Goal: Share content

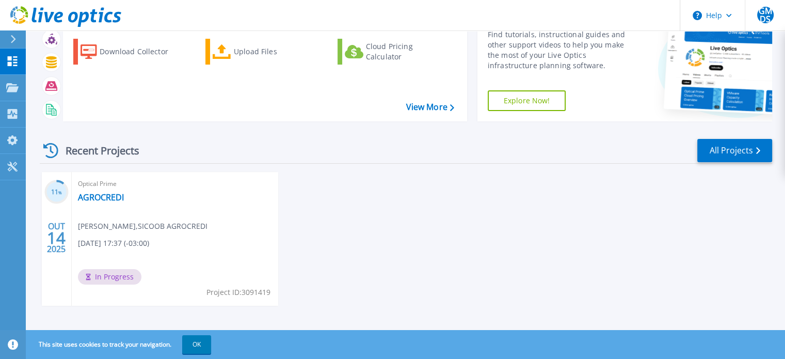
scroll to position [58, 0]
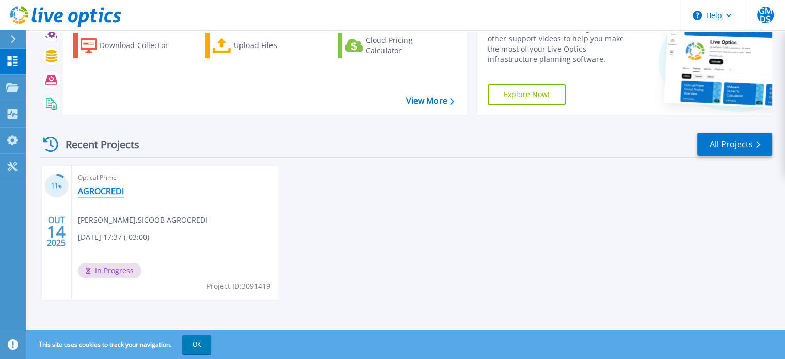
click at [91, 187] on link "AGROCREDI" at bounding box center [101, 191] width 46 height 10
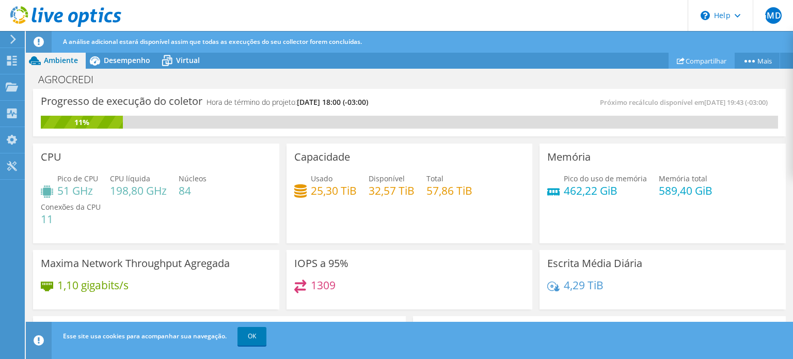
click at [680, 57] on link "Compartilhar" at bounding box center [701, 61] width 66 height 16
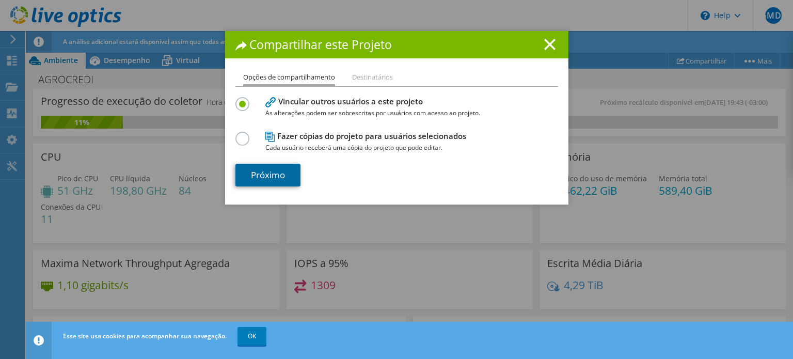
click at [261, 172] on link "Próximo" at bounding box center [267, 175] width 65 height 23
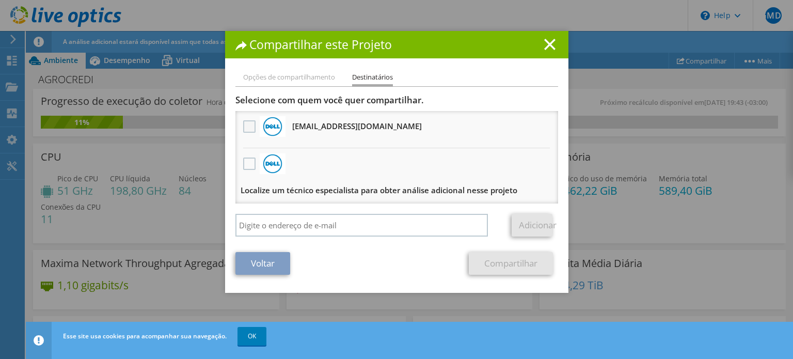
click at [248, 127] on label at bounding box center [250, 126] width 15 height 12
click at [0, 0] on input "checkbox" at bounding box center [0, 0] width 0 height 0
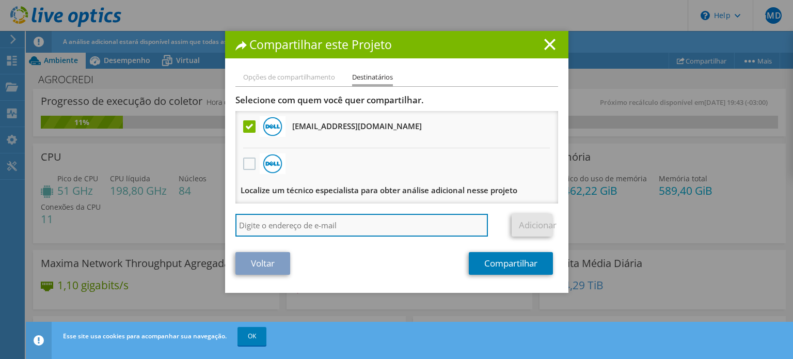
click at [322, 223] on input "search" at bounding box center [361, 225] width 253 height 23
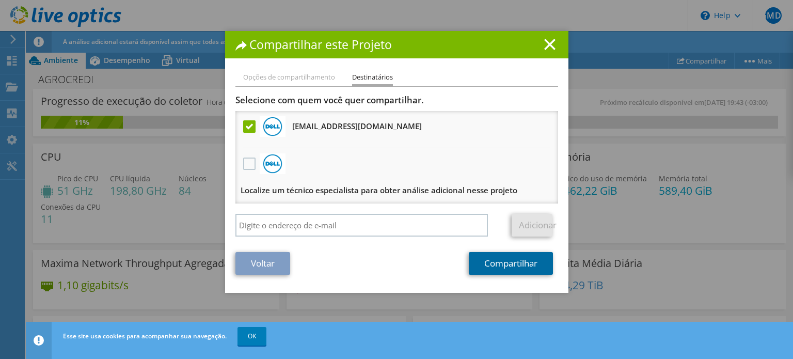
click at [504, 264] on link "Compartilhar" at bounding box center [511, 263] width 84 height 23
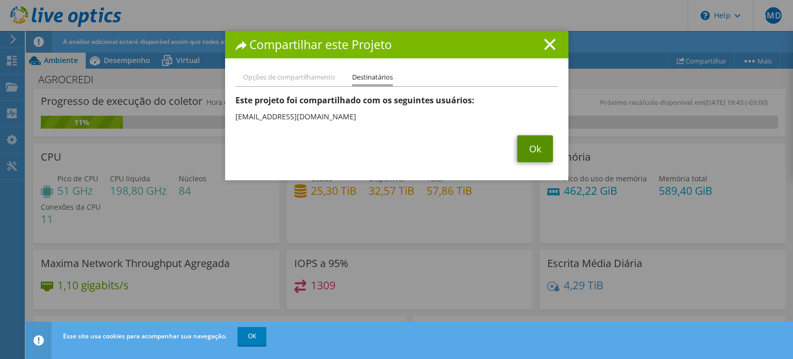
click at [524, 151] on link "Ok" at bounding box center [535, 148] width 36 height 27
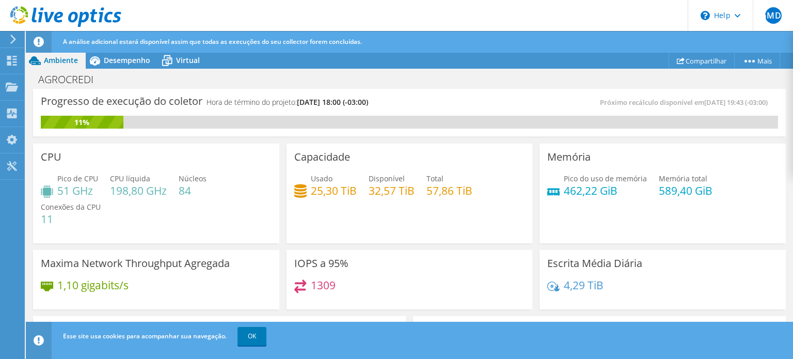
scroll to position [258, 0]
click at [256, 341] on link "OK" at bounding box center [251, 336] width 29 height 19
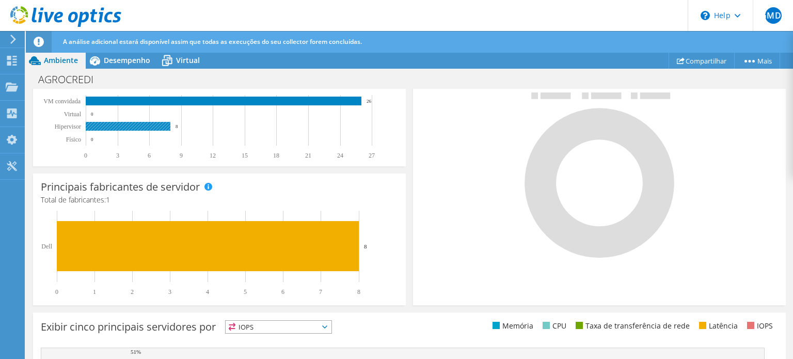
click at [120, 128] on rect at bounding box center [128, 126] width 85 height 9
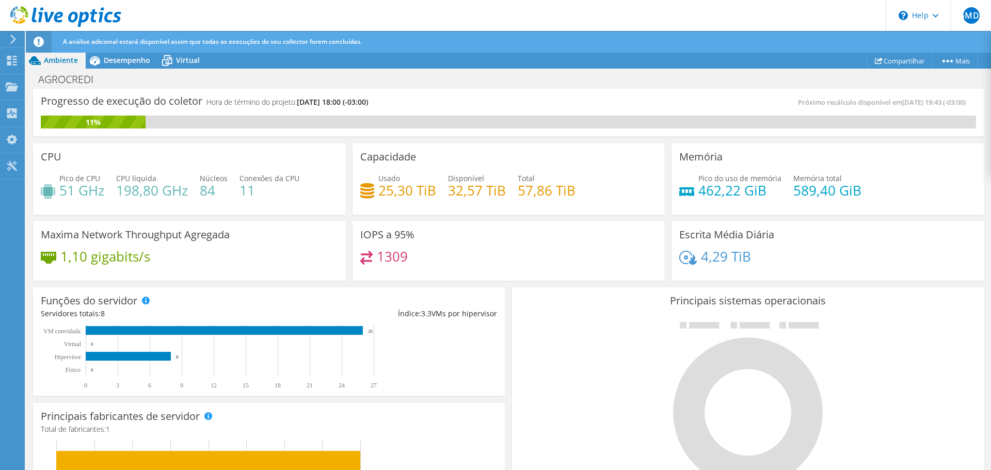
scroll to position [308, 0]
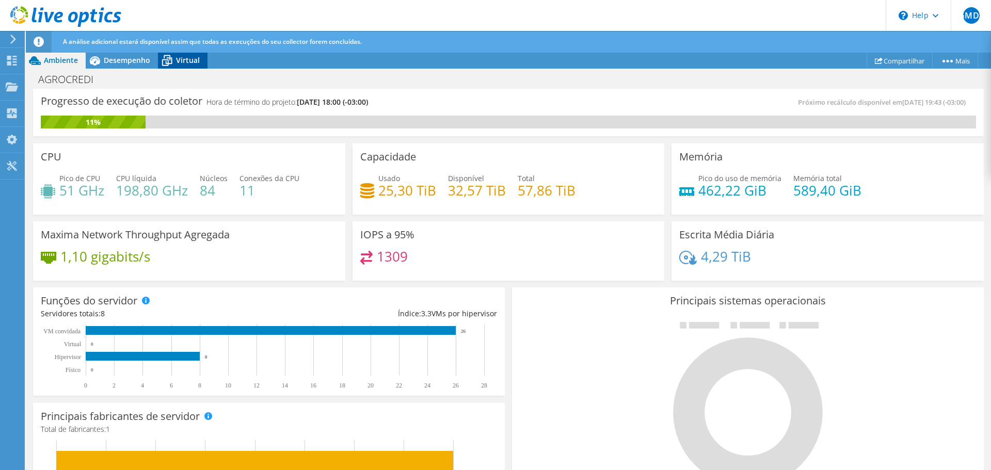
click at [180, 58] on span "Virtual" at bounding box center [188, 60] width 24 height 10
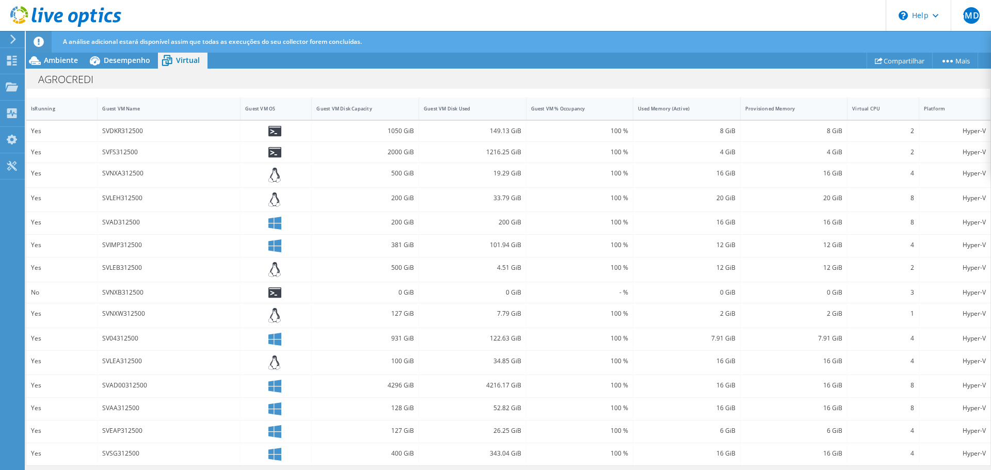
scroll to position [0, 0]
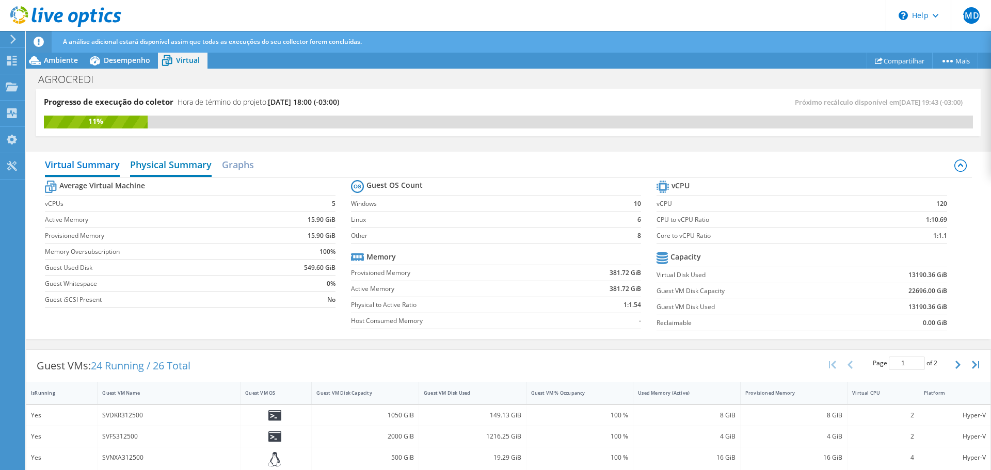
click at [191, 167] on h2 "Physical Summary" at bounding box center [171, 165] width 82 height 23
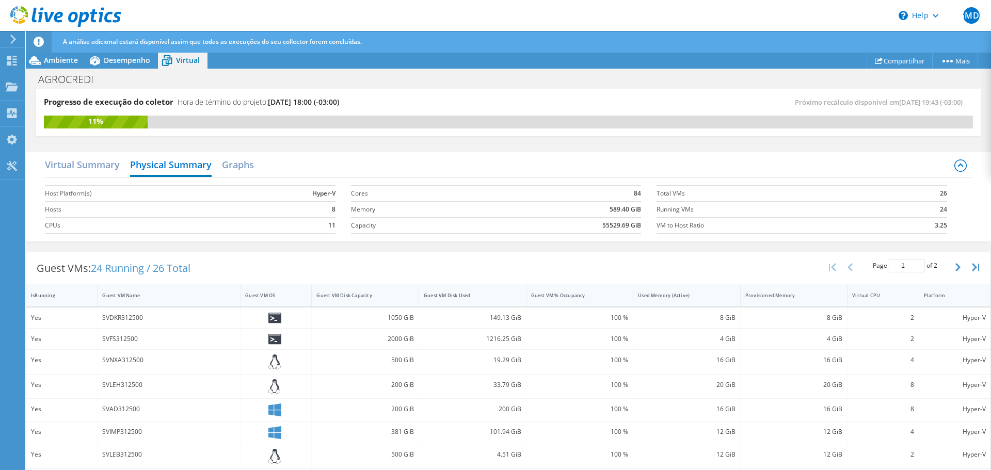
click at [327, 208] on td "8" at bounding box center [290, 209] width 89 height 16
click at [126, 56] on span "Desempenho" at bounding box center [127, 60] width 46 height 10
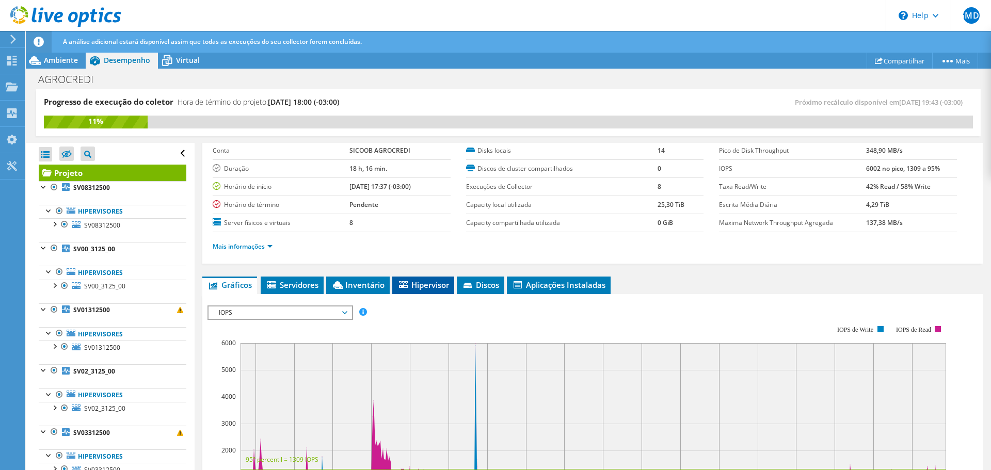
click at [444, 292] on li "Hipervisor" at bounding box center [423, 286] width 62 height 18
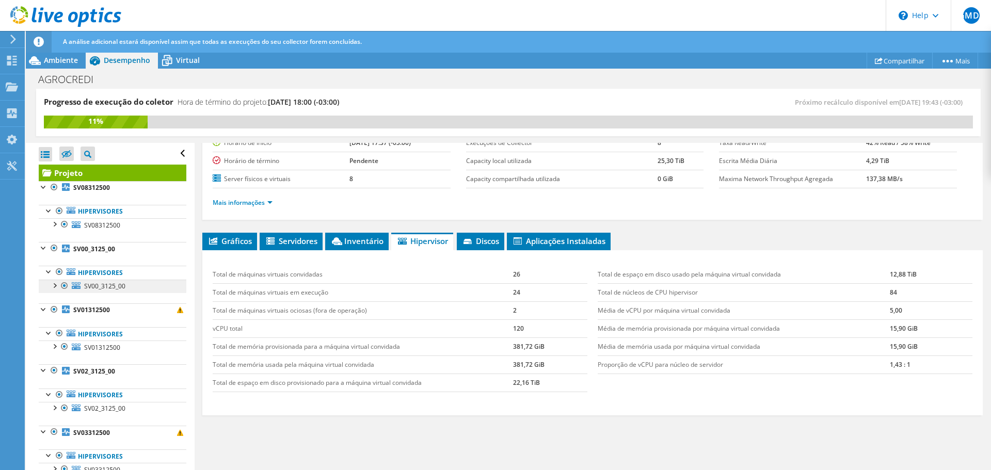
scroll to position [132, 0]
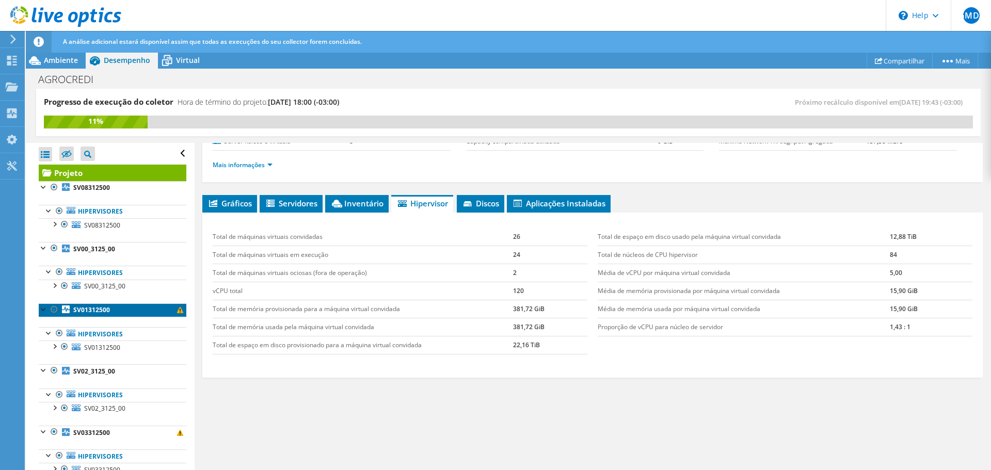
click at [177, 310] on span at bounding box center [180, 310] width 6 height 6
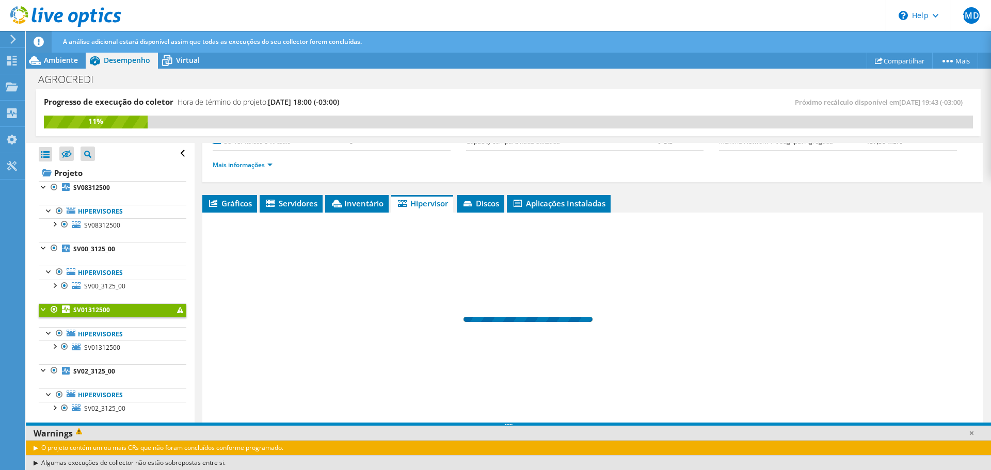
scroll to position [121, 0]
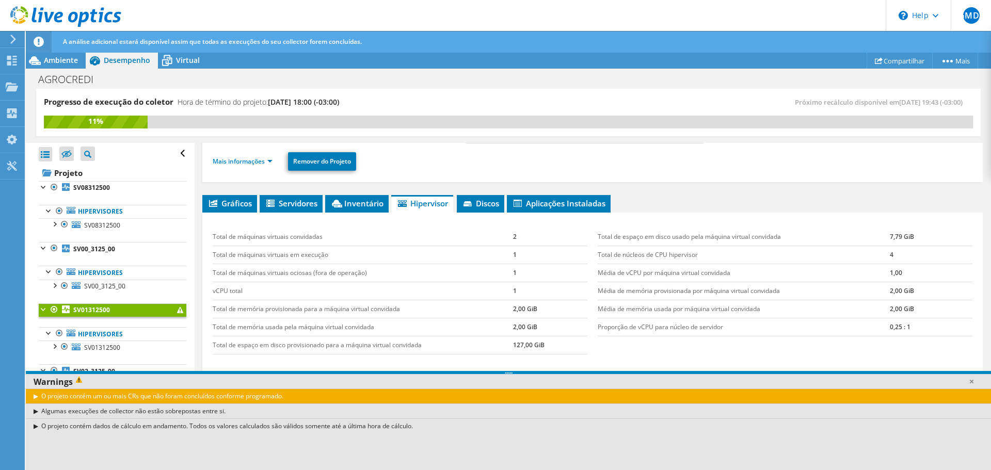
drag, startPoint x: 89, startPoint y: 400, endPoint x: 275, endPoint y: 401, distance: 185.8
click at [275, 358] on div "O projeto contém um ou mais CRs que não foram concluídos conforme programado." at bounding box center [508, 396] width 965 height 15
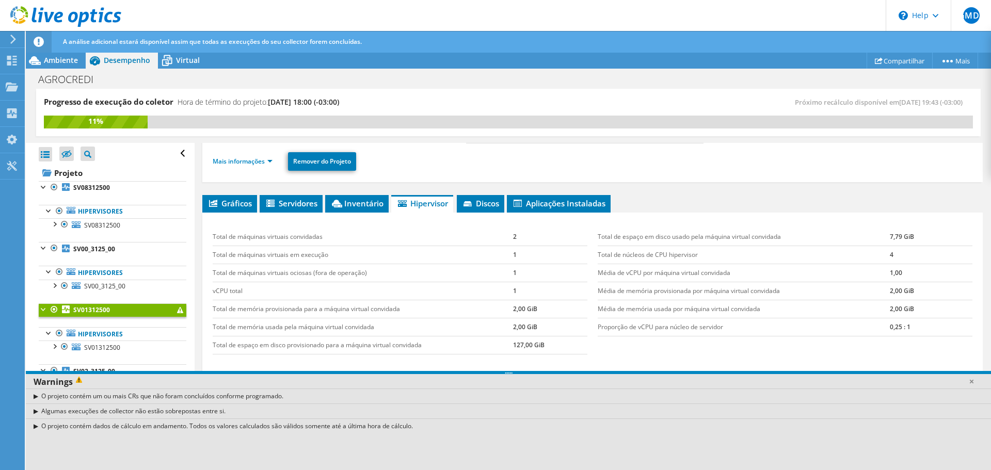
click at [60, 358] on div "Warnings" at bounding box center [508, 381] width 965 height 15
click at [792, 358] on link at bounding box center [971, 381] width 10 height 10
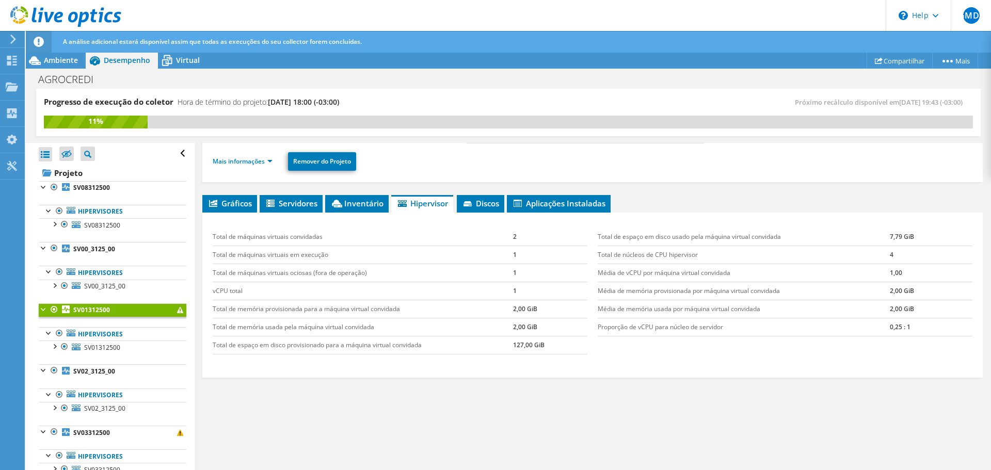
click at [43, 310] on div at bounding box center [44, 309] width 10 height 10
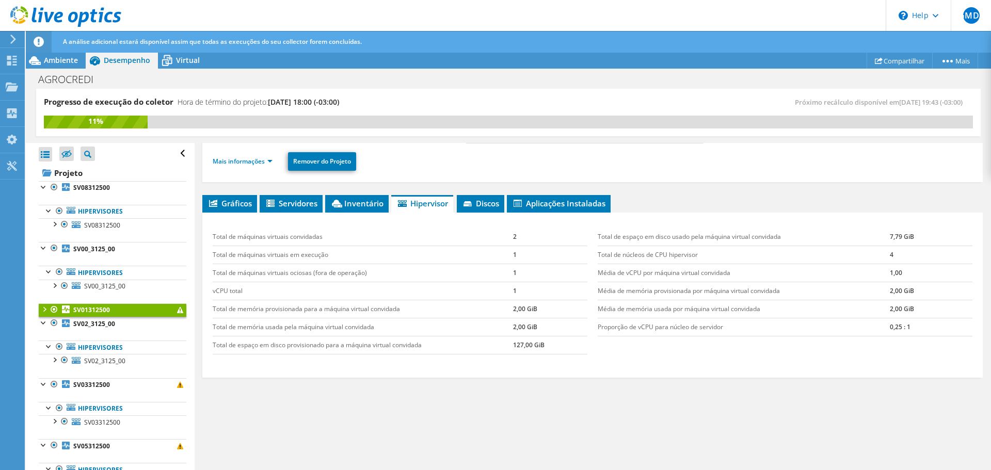
click at [44, 311] on div at bounding box center [44, 309] width 10 height 10
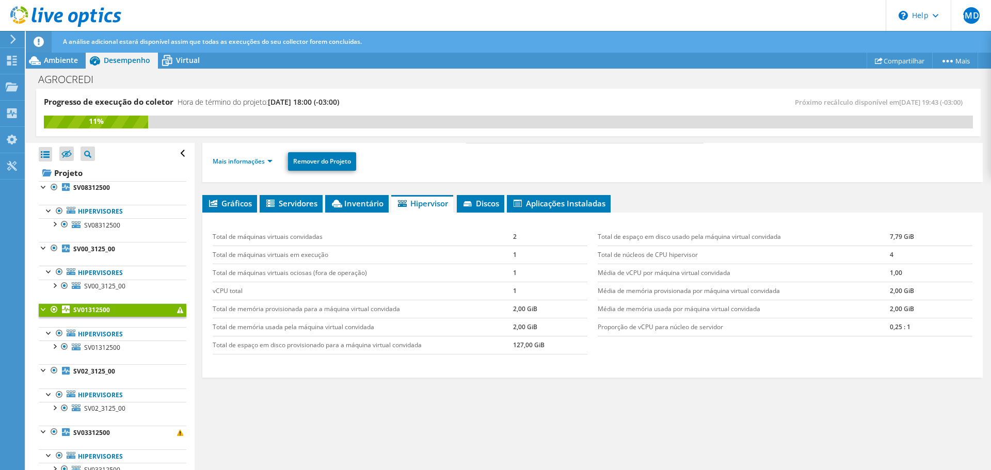
click at [329, 358] on div "Gráficos Servidores Inventário Hipervisor Discos Discos de cluster IOPS" at bounding box center [592, 324] width 780 height 258
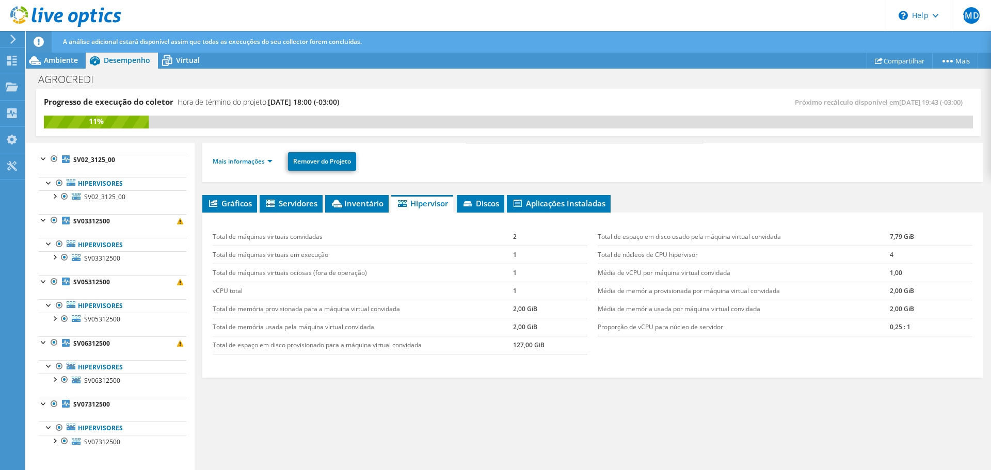
click at [363, 358] on div "Gráficos Servidores Inventário Hipervisor Discos Discos de cluster IOPS" at bounding box center [592, 324] width 780 height 258
click at [457, 358] on div "Gráficos Servidores Inventário Hipervisor Discos Discos de cluster IOPS" at bounding box center [592, 324] width 780 height 258
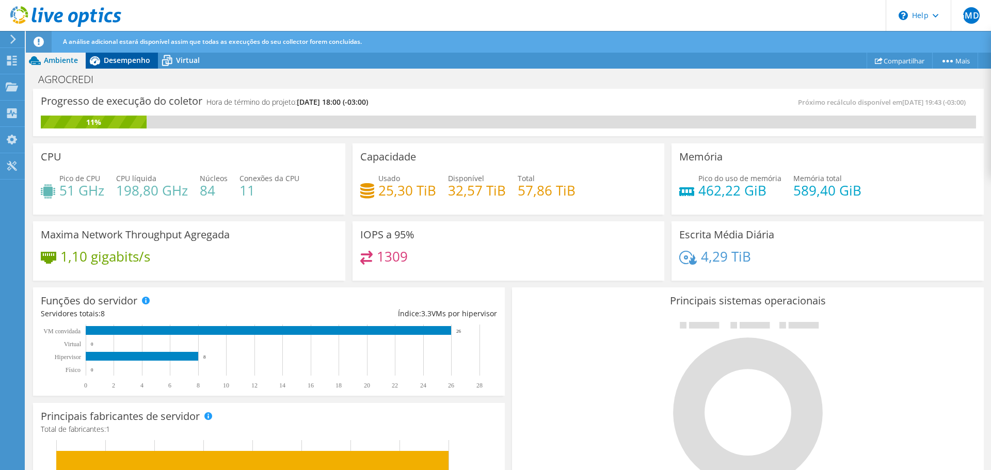
click at [136, 58] on span "Desempenho" at bounding box center [127, 60] width 46 height 10
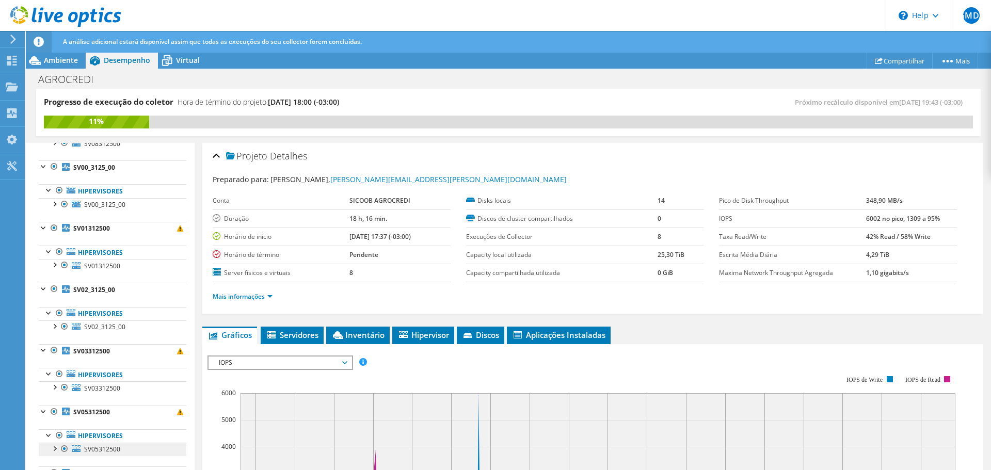
scroll to position [206, 0]
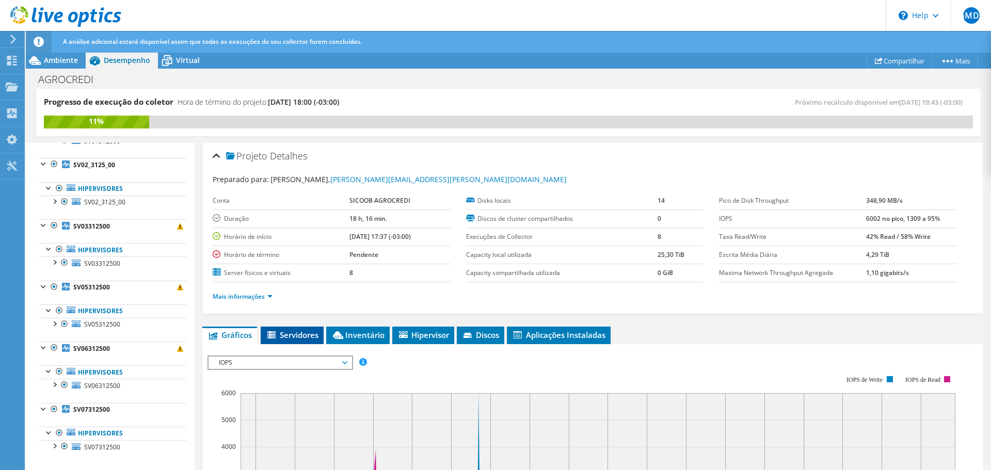
click at [281, 330] on span "Servidores" at bounding box center [292, 335] width 53 height 10
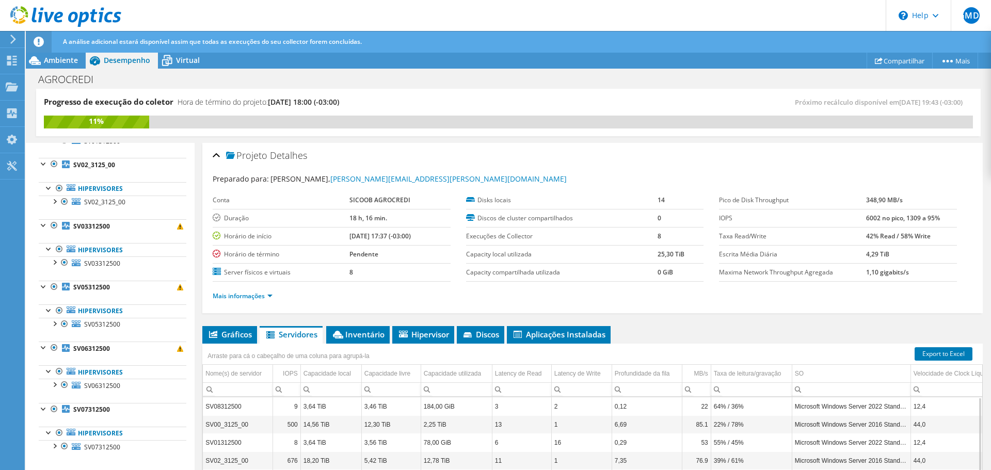
scroll to position [0, 0]
click at [255, 296] on link "Mais informações" at bounding box center [243, 296] width 60 height 9
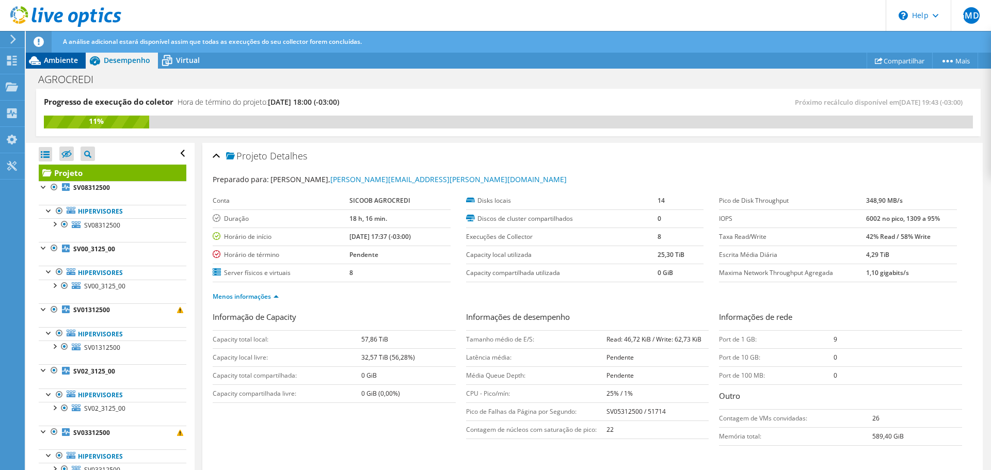
click at [54, 57] on span "Ambiente" at bounding box center [61, 60] width 34 height 10
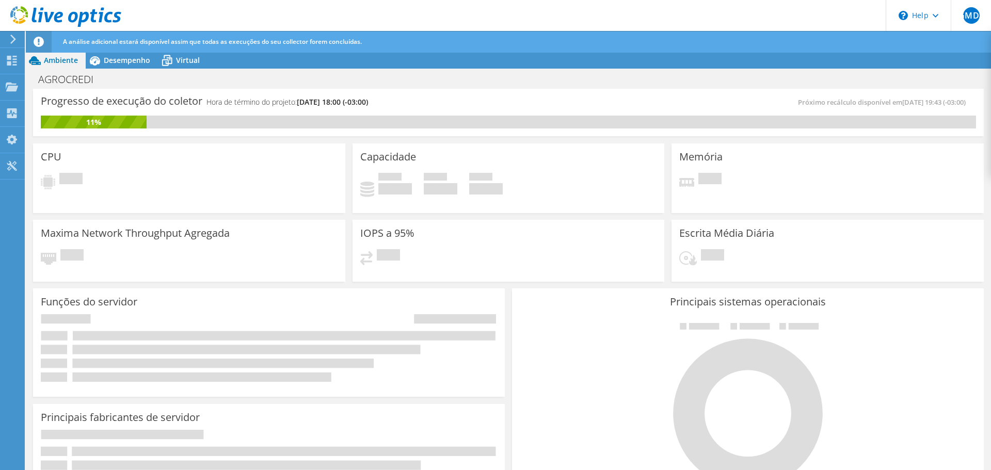
scroll to position [308, 0]
